Goal: Information Seeking & Learning: Learn about a topic

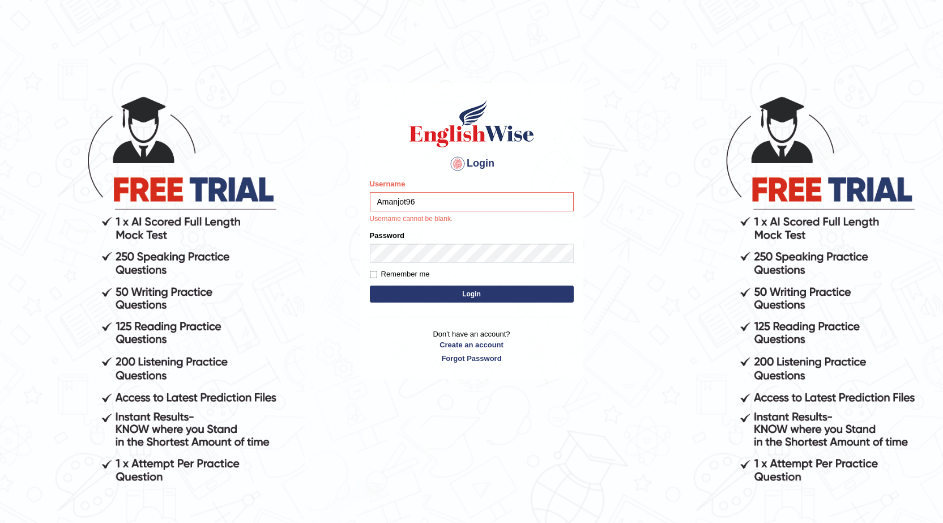
type input "Amanjot96"
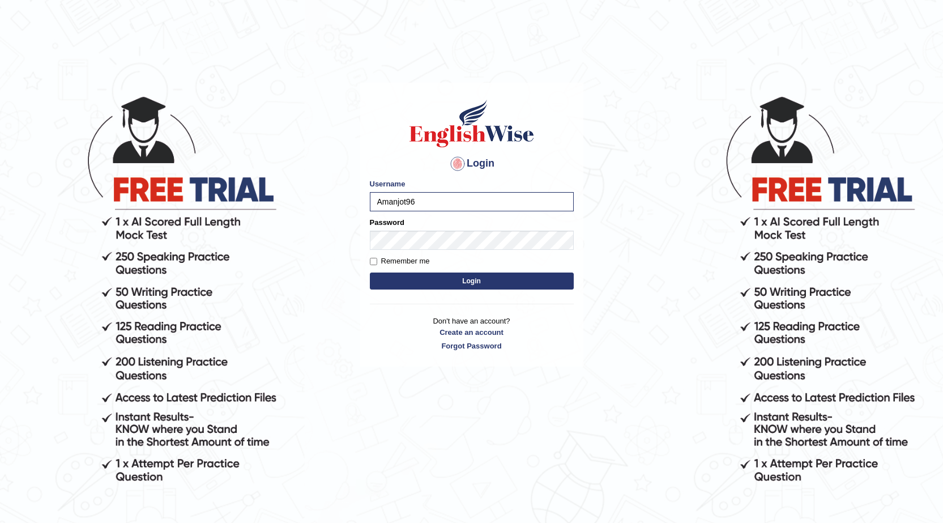
click at [530, 285] on button "Login" at bounding box center [472, 280] width 204 height 17
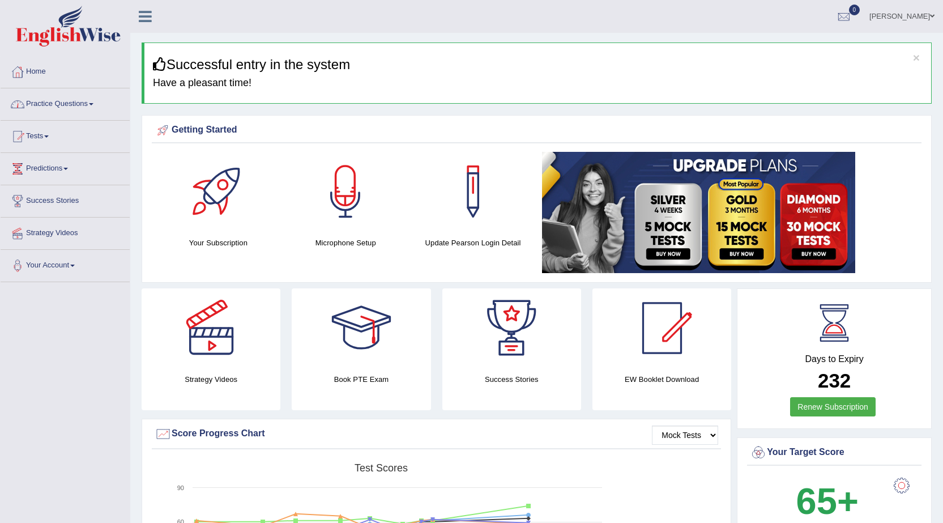
click at [81, 104] on link "Practice Questions" at bounding box center [65, 102] width 129 height 28
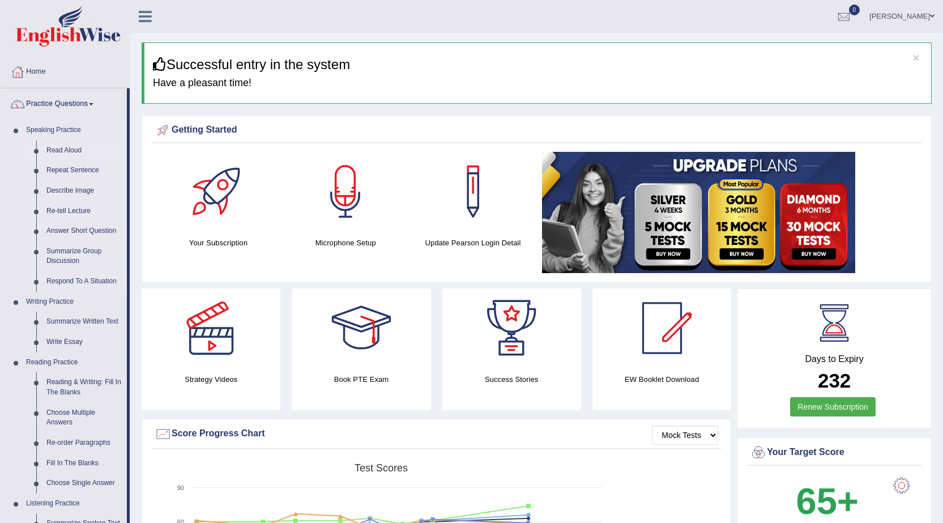
click at [78, 154] on link "Read Aloud" at bounding box center [84, 150] width 86 height 20
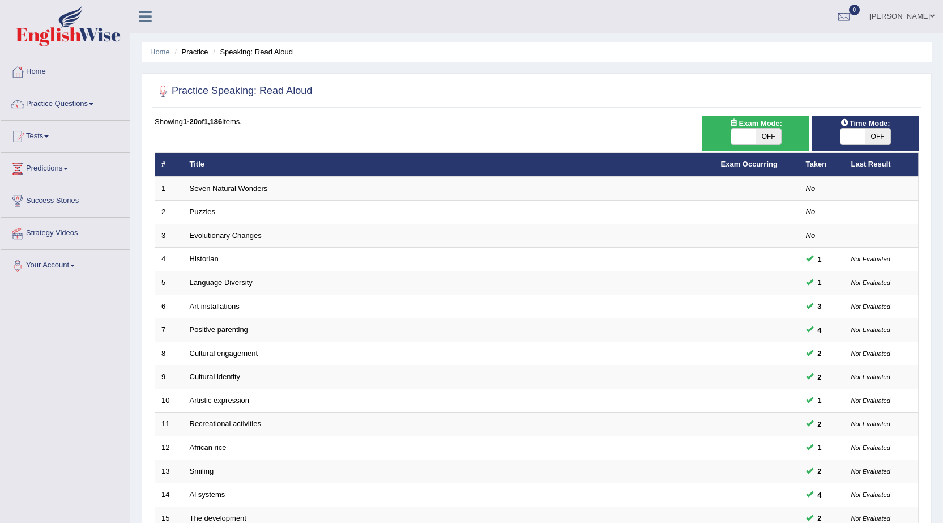
click at [765, 129] on span "OFF" at bounding box center [768, 137] width 25 height 16
checkbox input "true"
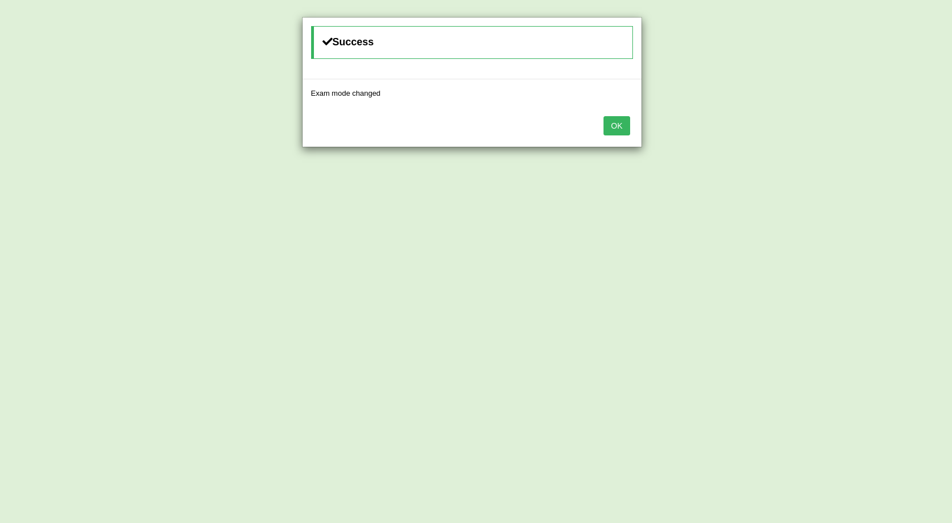
click at [614, 127] on button "OK" at bounding box center [616, 125] width 26 height 19
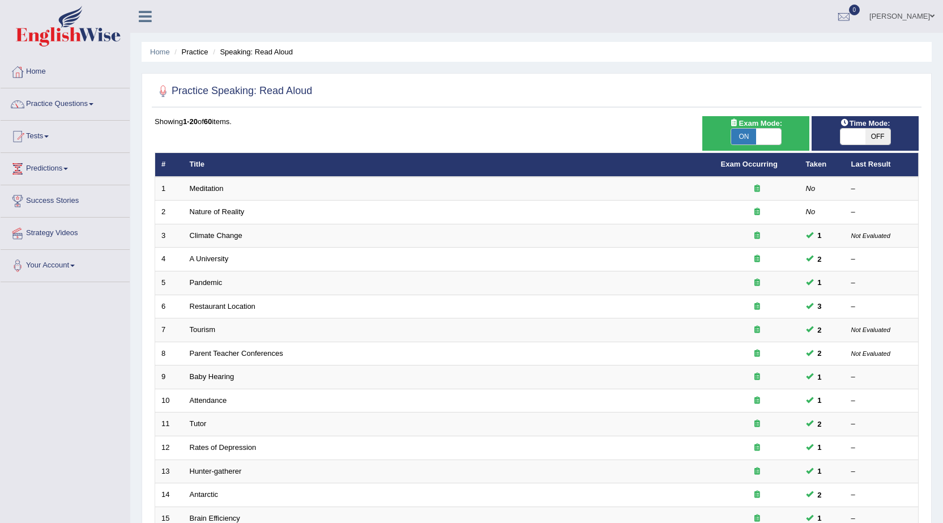
click at [855, 127] on span "Time Mode:" at bounding box center [865, 123] width 59 height 12
click at [879, 137] on span "OFF" at bounding box center [877, 137] width 25 height 16
checkbox input "true"
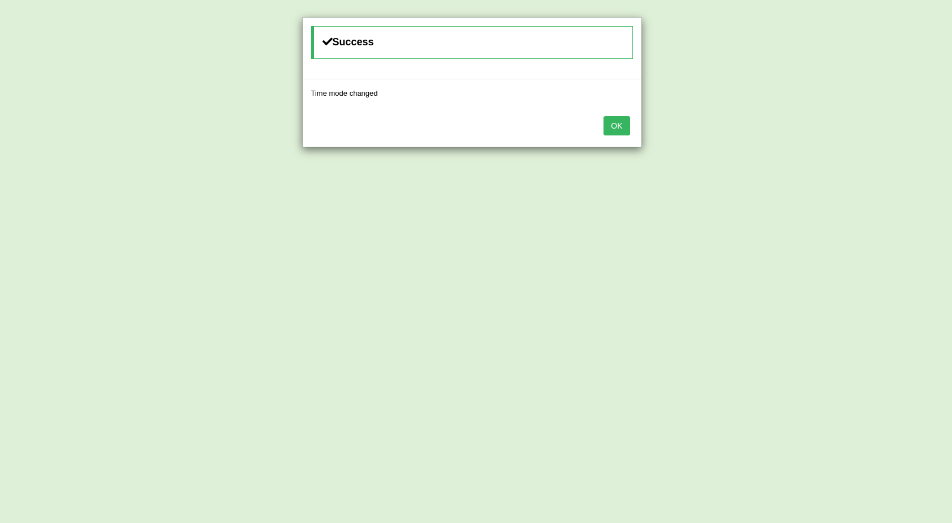
click at [620, 127] on button "OK" at bounding box center [616, 125] width 26 height 19
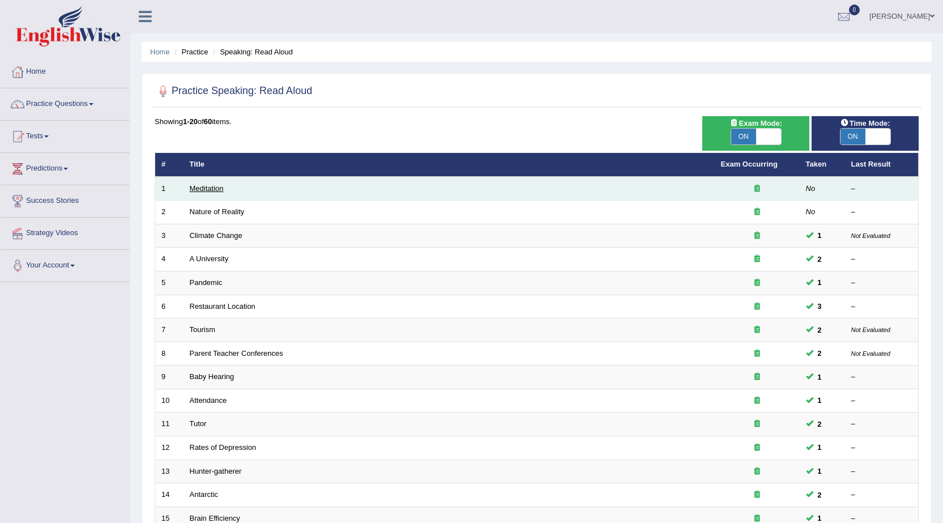
click at [203, 187] on link "Meditation" at bounding box center [207, 188] width 34 height 8
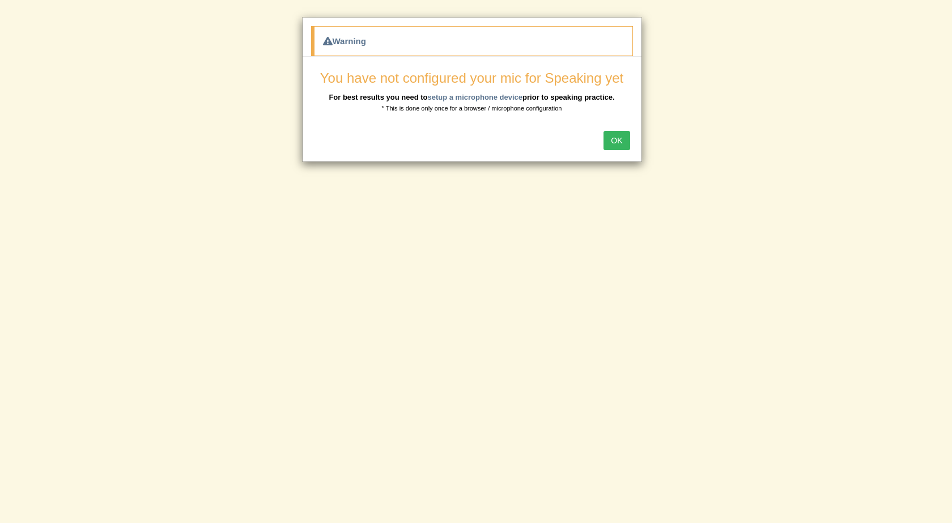
click at [617, 133] on button "OK" at bounding box center [616, 140] width 26 height 19
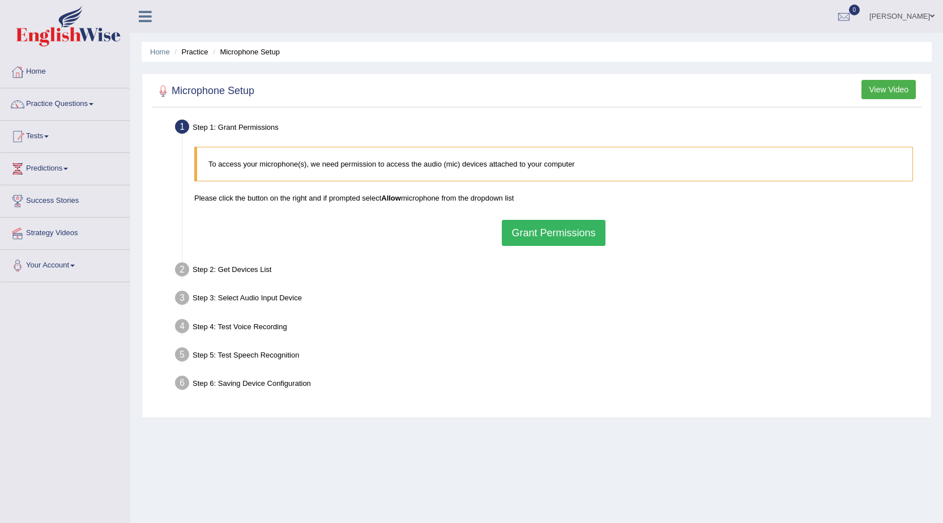
click at [589, 232] on button "Grant Permissions" at bounding box center [553, 233] width 103 height 26
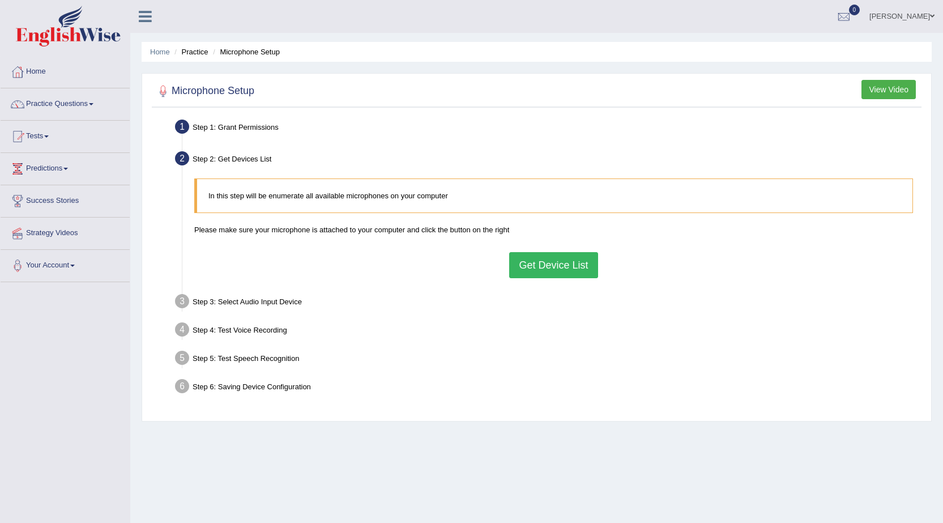
click at [542, 270] on button "Get Device List" at bounding box center [553, 265] width 88 height 26
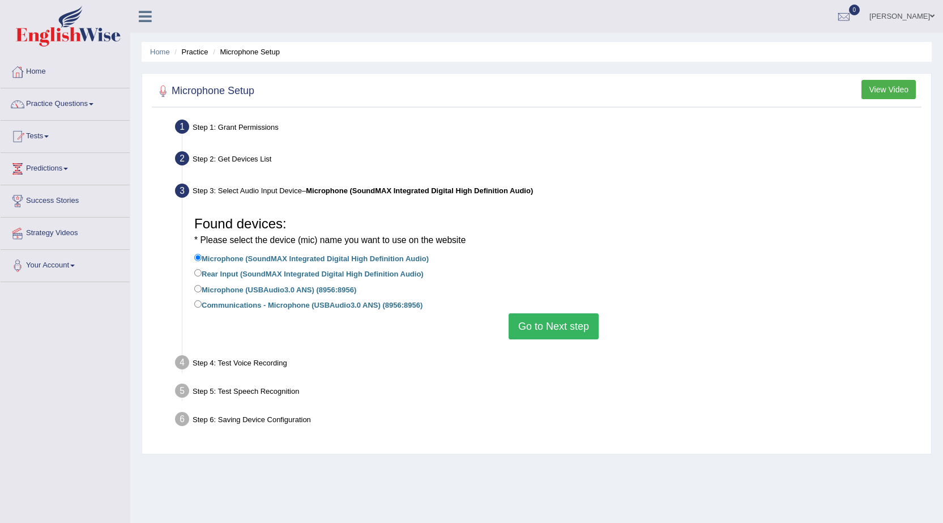
click at [244, 310] on label "Communications - Microphone (USBAudio3.0 ANS) (8956:8956)" at bounding box center [308, 304] width 228 height 12
click at [202, 308] on input "Communications - Microphone (USBAudio3.0 ANS) (8956:8956)" at bounding box center [197, 303] width 7 height 7
radio input "true"
click at [530, 325] on button "Go to Next step" at bounding box center [554, 326] width 90 height 26
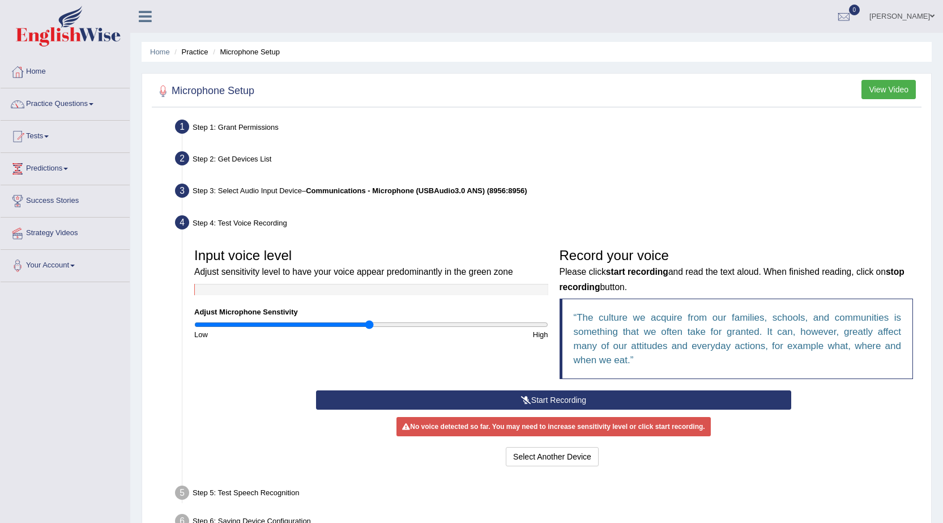
click at [563, 396] on button "Start Recording" at bounding box center [553, 399] width 475 height 19
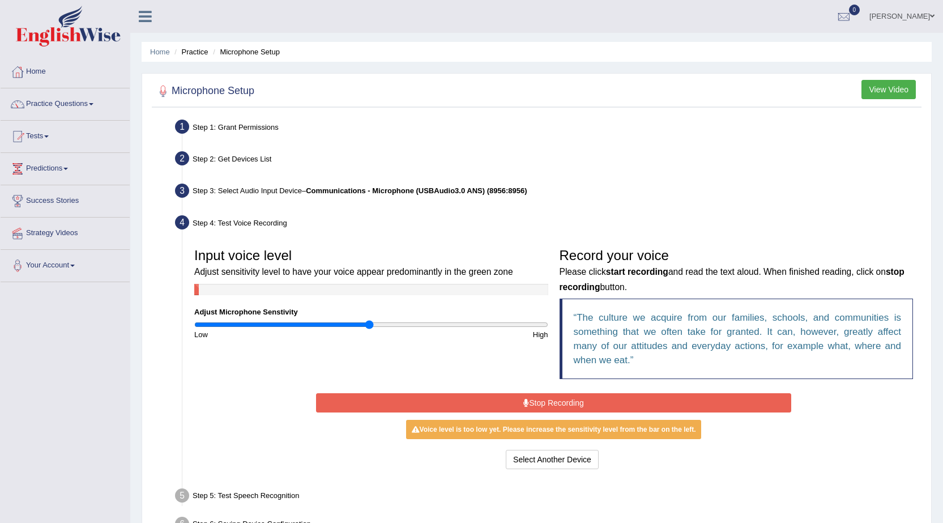
click at [549, 406] on button "Stop Recording" at bounding box center [553, 402] width 475 height 19
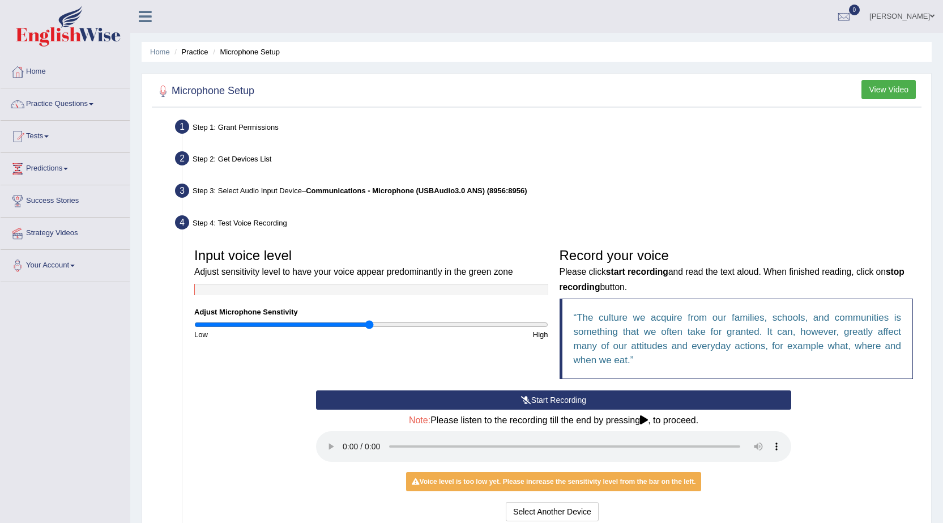
click at [534, 400] on button "Start Recording" at bounding box center [553, 399] width 475 height 19
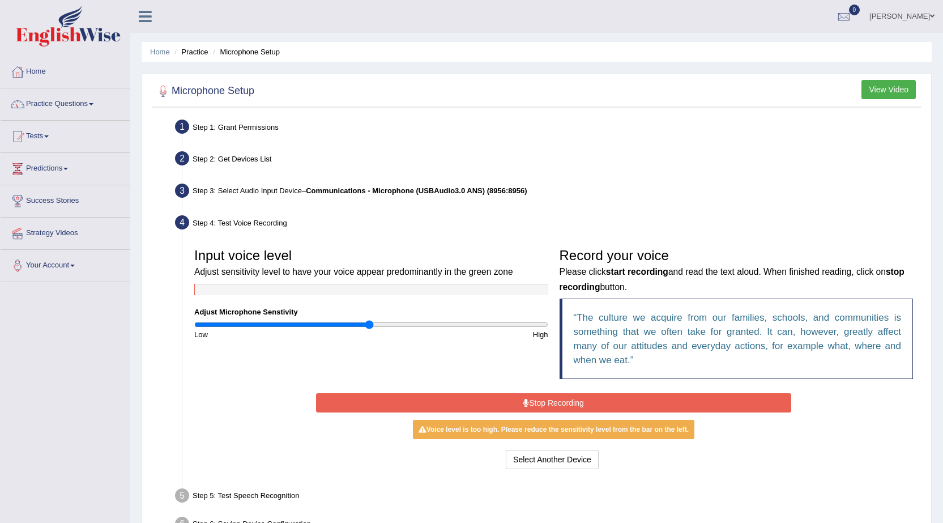
click at [546, 405] on button "Stop Recording" at bounding box center [553, 402] width 475 height 19
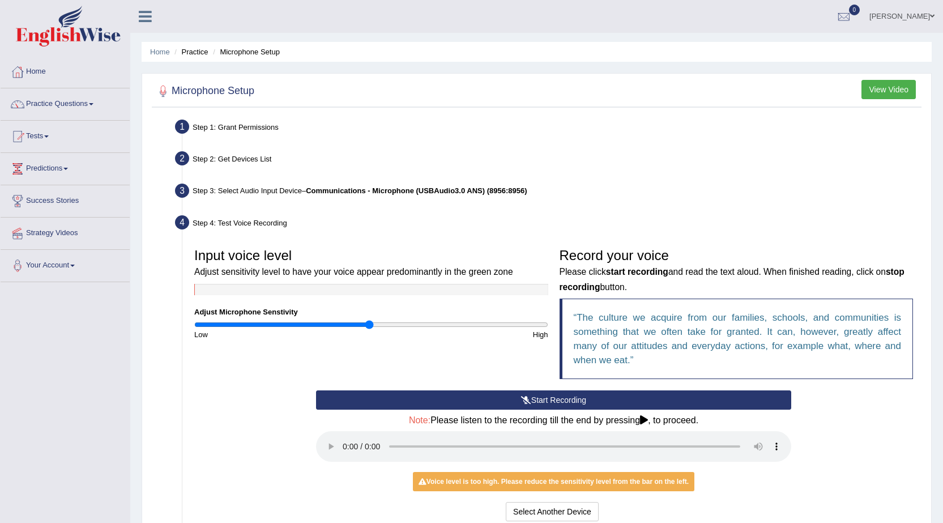
click at [547, 404] on button "Start Recording" at bounding box center [553, 399] width 475 height 19
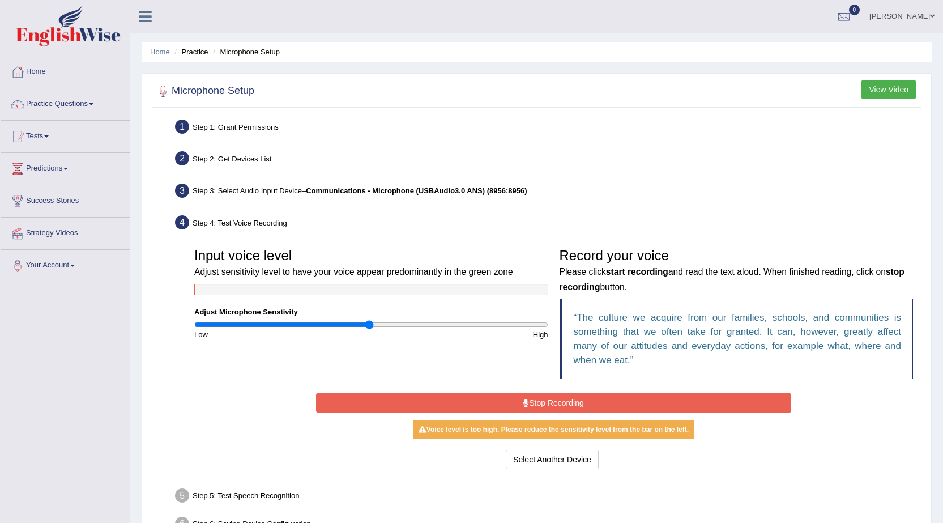
click at [541, 402] on button "Stop Recording" at bounding box center [553, 402] width 475 height 19
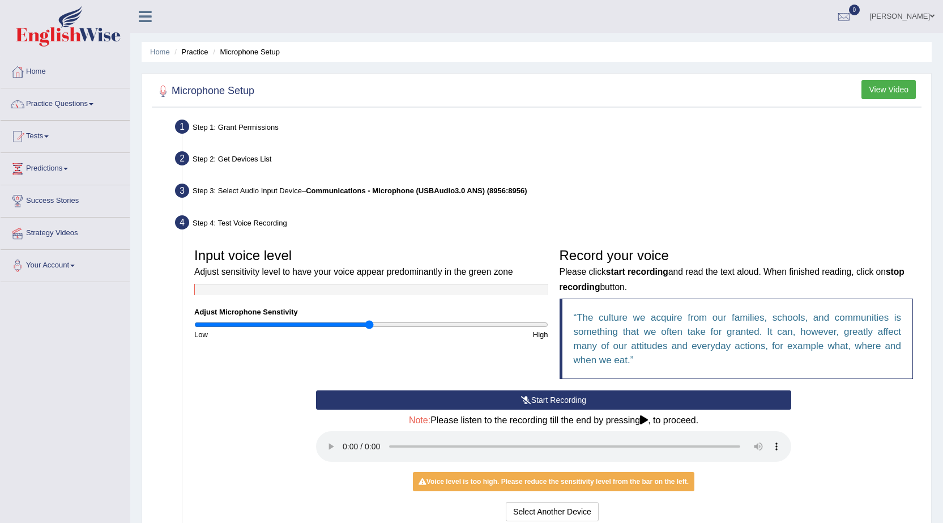
click at [541, 402] on button "Start Recording" at bounding box center [553, 399] width 475 height 19
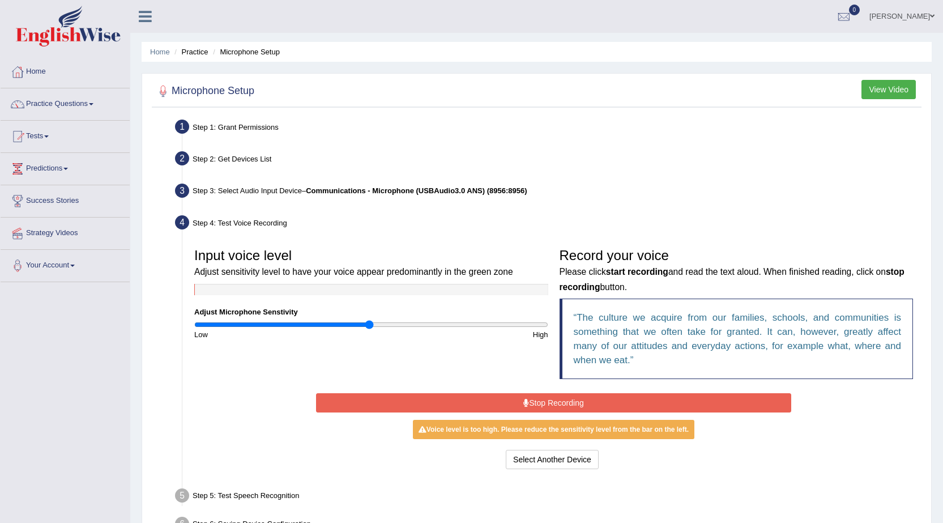
click at [538, 400] on button "Stop Recording" at bounding box center [553, 402] width 475 height 19
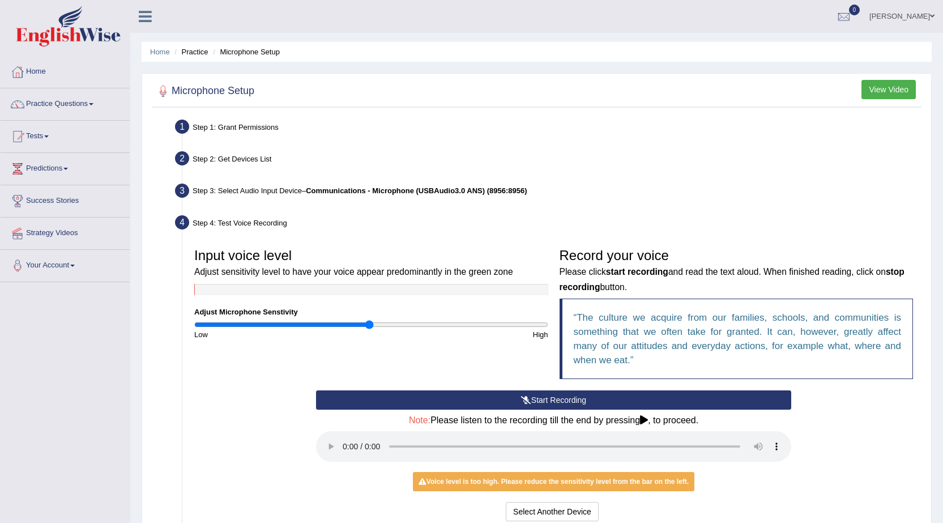
click at [538, 400] on button "Start Recording" at bounding box center [553, 399] width 475 height 19
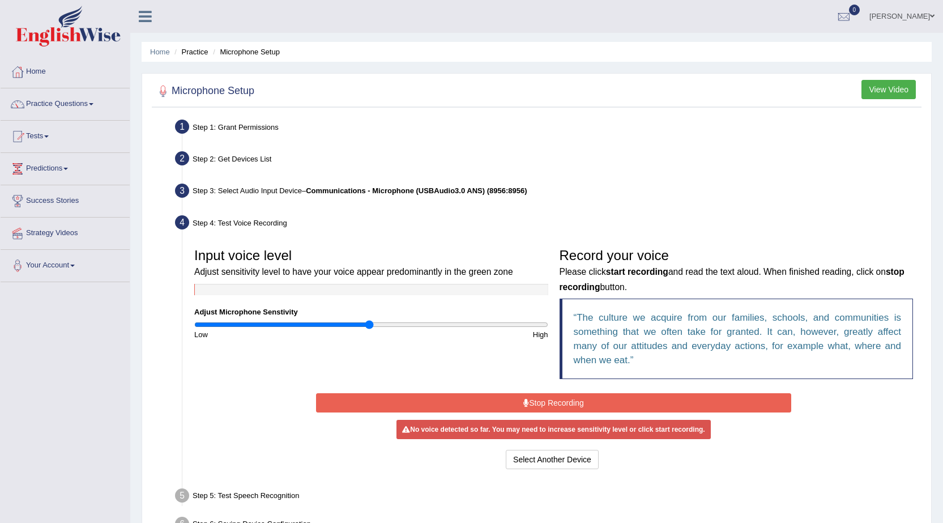
click at [538, 400] on button "Stop Recording" at bounding box center [553, 402] width 475 height 19
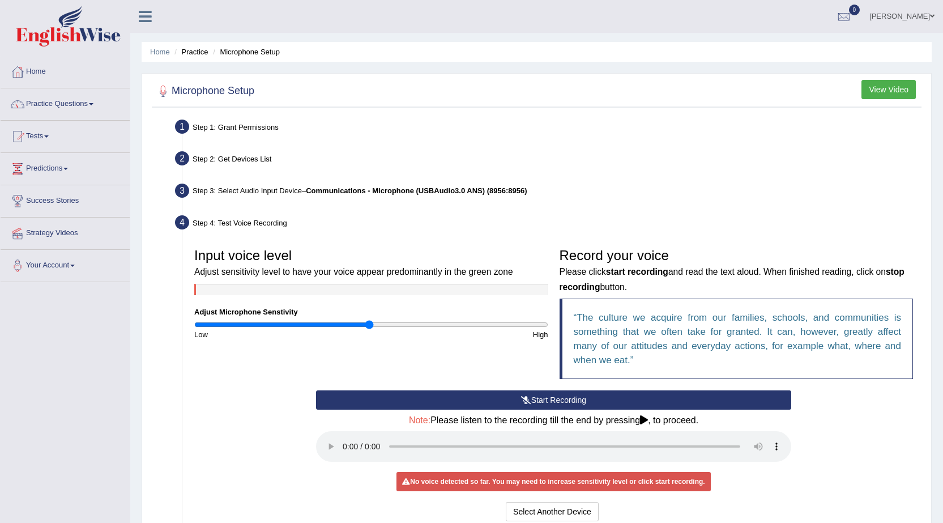
click at [538, 400] on button "Start Recording" at bounding box center [553, 399] width 475 height 19
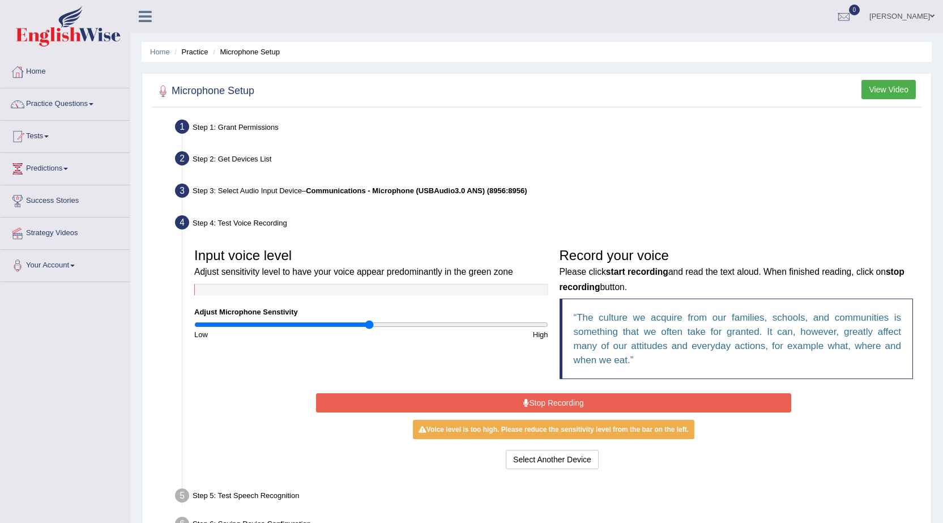
click at [538, 400] on button "Stop Recording" at bounding box center [553, 402] width 475 height 19
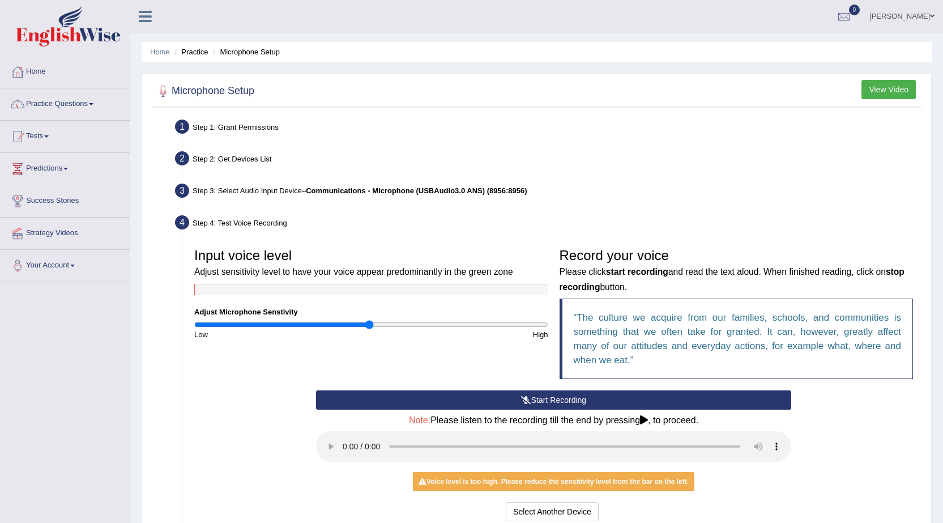
click at [540, 400] on button "Start Recording" at bounding box center [553, 399] width 475 height 19
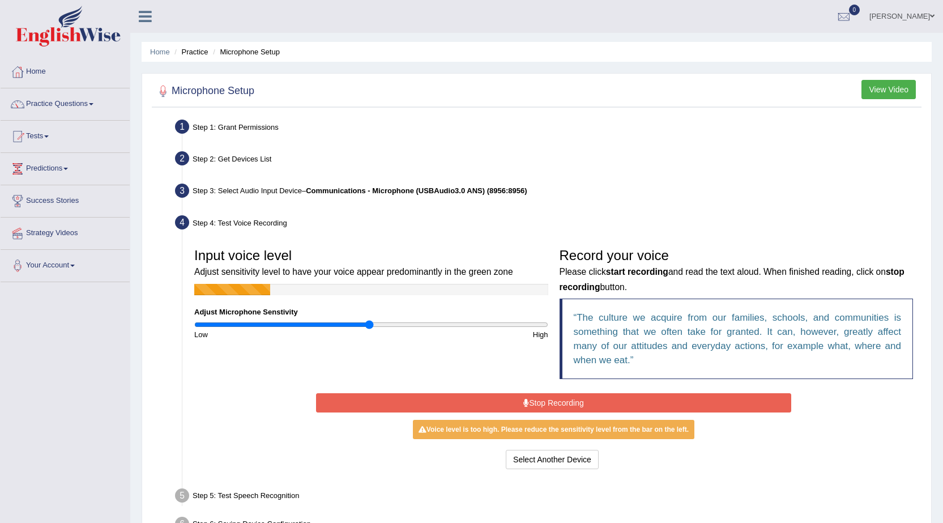
click at [540, 400] on button "Stop Recording" at bounding box center [553, 402] width 475 height 19
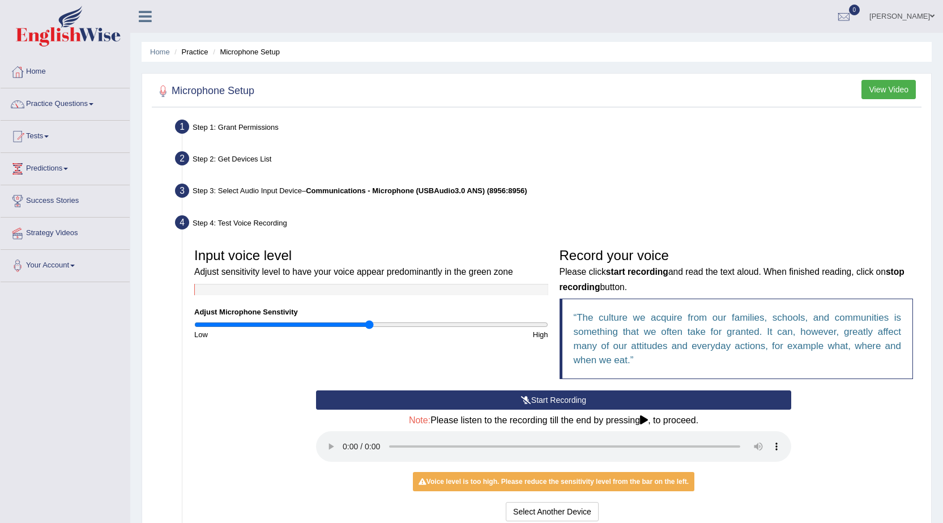
click at [550, 394] on button "Start Recording" at bounding box center [553, 399] width 475 height 19
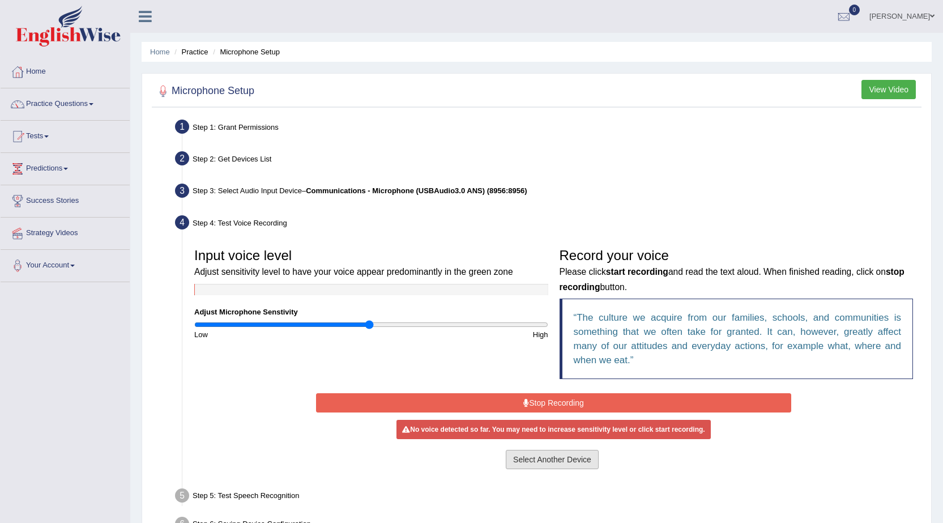
click at [558, 459] on button "Select Another Device" at bounding box center [552, 459] width 93 height 19
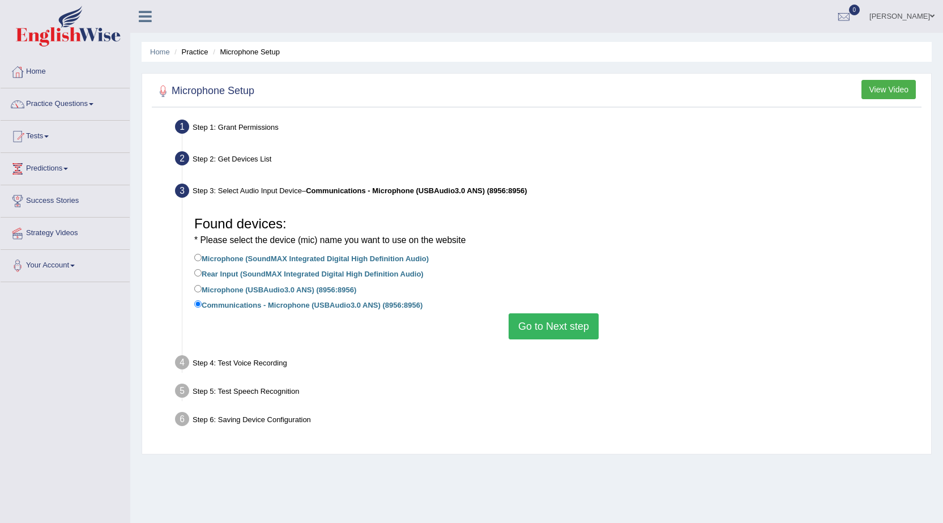
click at [396, 261] on label "Microphone (SoundMAX Integrated Digital High Definition Audio)" at bounding box center [311, 257] width 234 height 12
click at [202, 261] on input "Microphone (SoundMAX Integrated Digital High Definition Audio)" at bounding box center [197, 257] width 7 height 7
radio input "true"
click at [562, 329] on button "Go to Next step" at bounding box center [554, 326] width 90 height 26
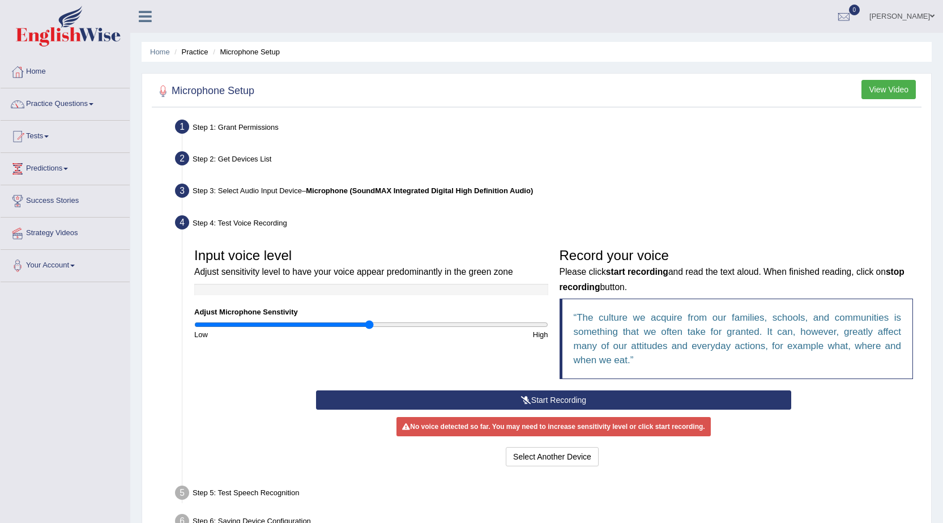
click at [572, 396] on button "Start Recording" at bounding box center [553, 399] width 475 height 19
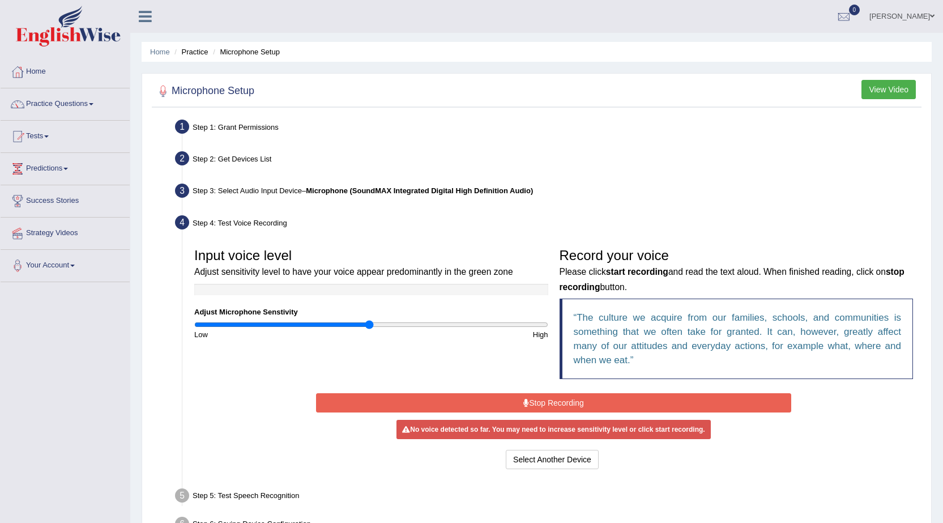
click at [907, 22] on link "Amanjot Kaur" at bounding box center [902, 14] width 82 height 29
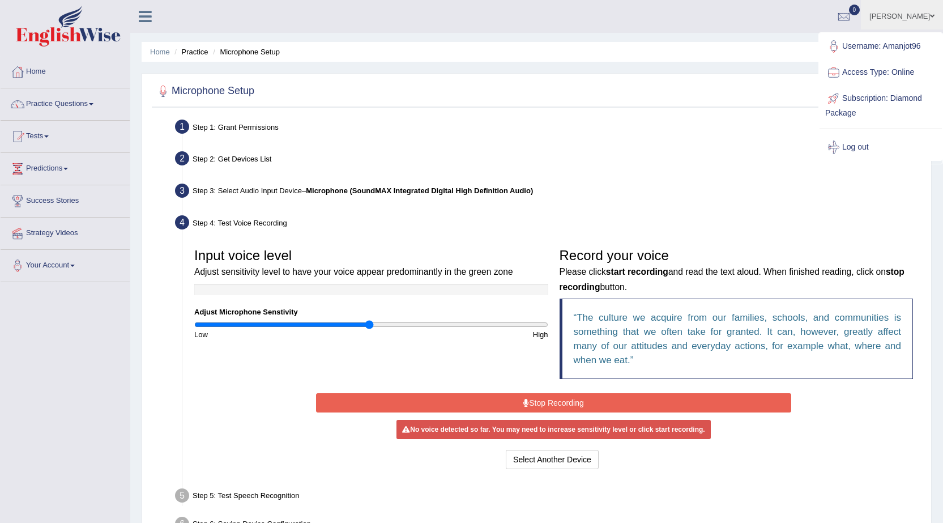
click at [863, 148] on link "Log out" at bounding box center [881, 147] width 122 height 26
